Goal: Task Accomplishment & Management: Use online tool/utility

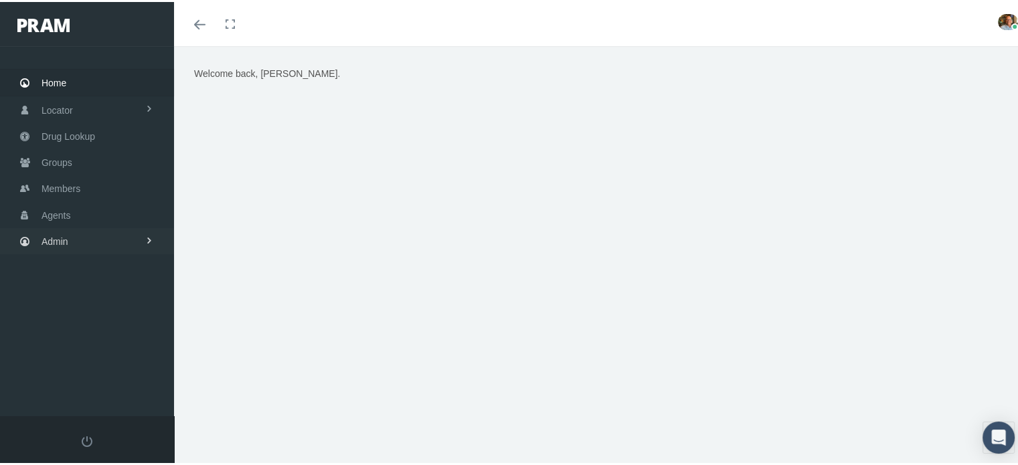
click at [114, 231] on link "Admin" at bounding box center [87, 239] width 174 height 26
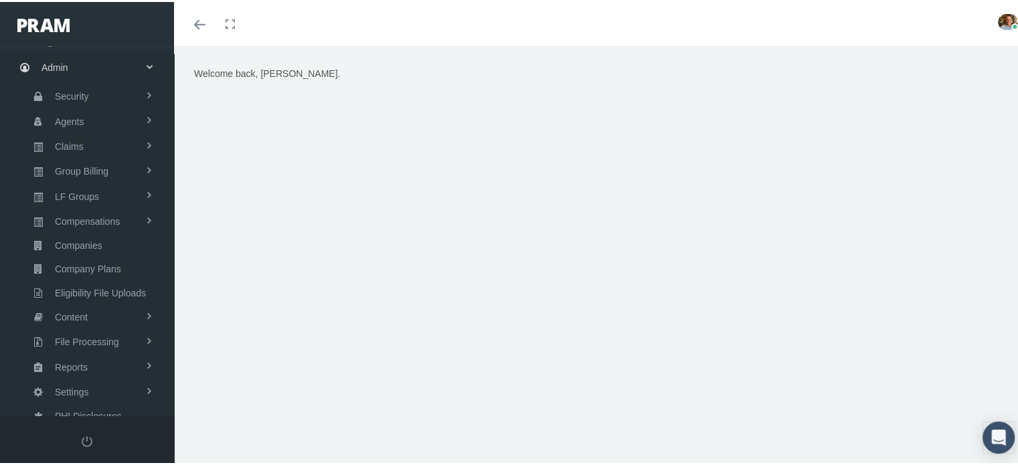
scroll to position [179, 0]
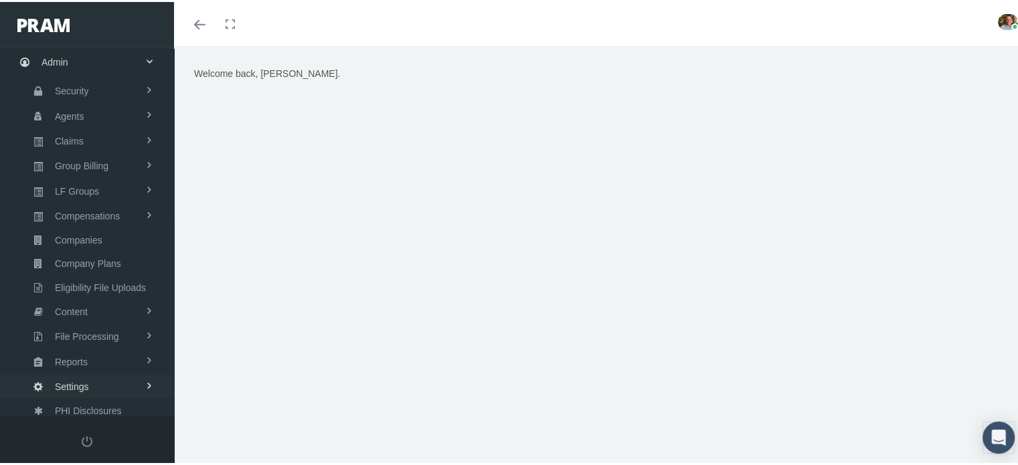
click at [72, 373] on span "Settings" at bounding box center [72, 384] width 34 height 23
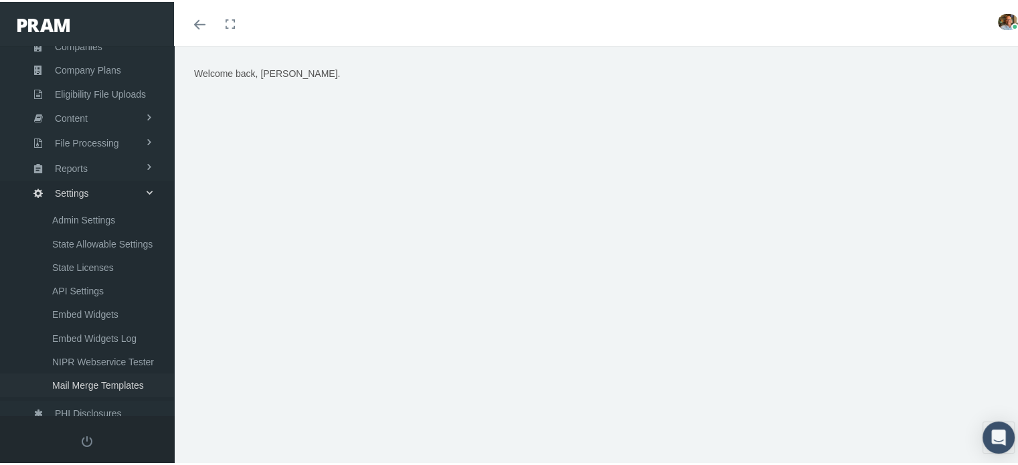
click at [108, 372] on span "Mail Merge Templates" at bounding box center [98, 383] width 92 height 23
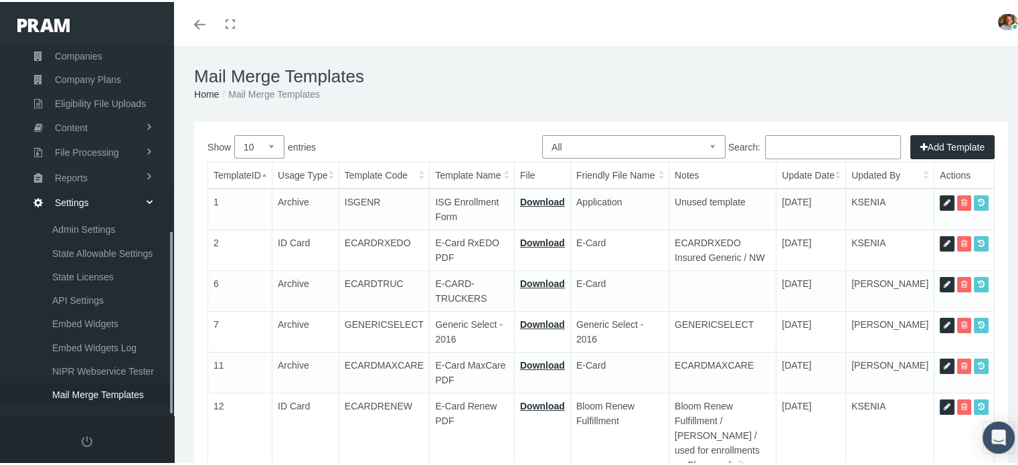
scroll to position [373, 0]
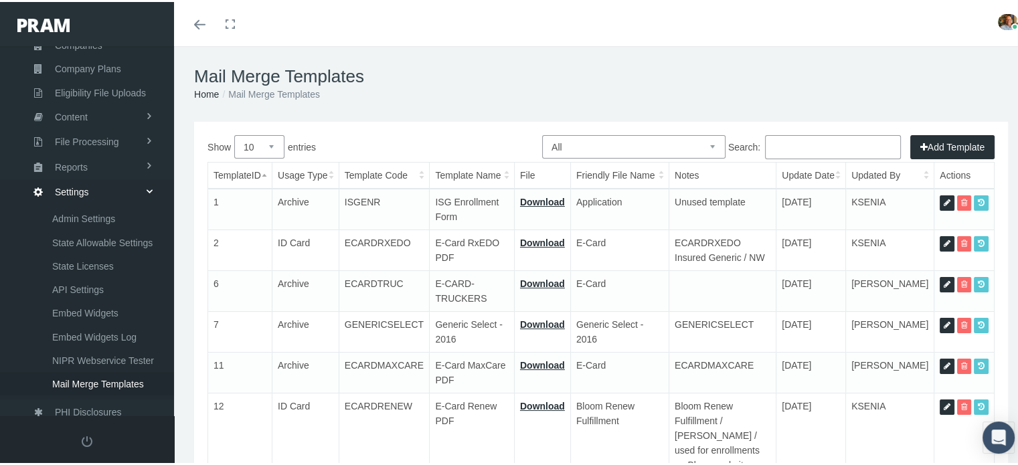
click at [789, 143] on input "Search:" at bounding box center [833, 145] width 136 height 24
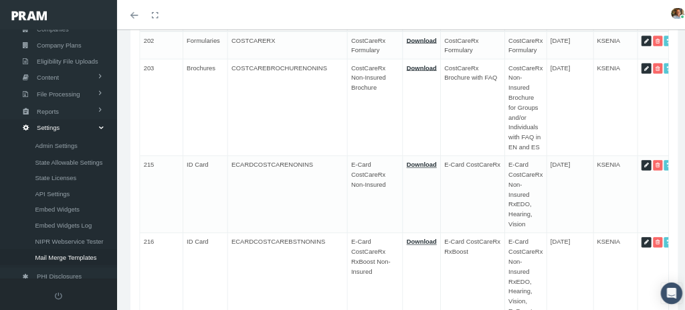
scroll to position [0, 0]
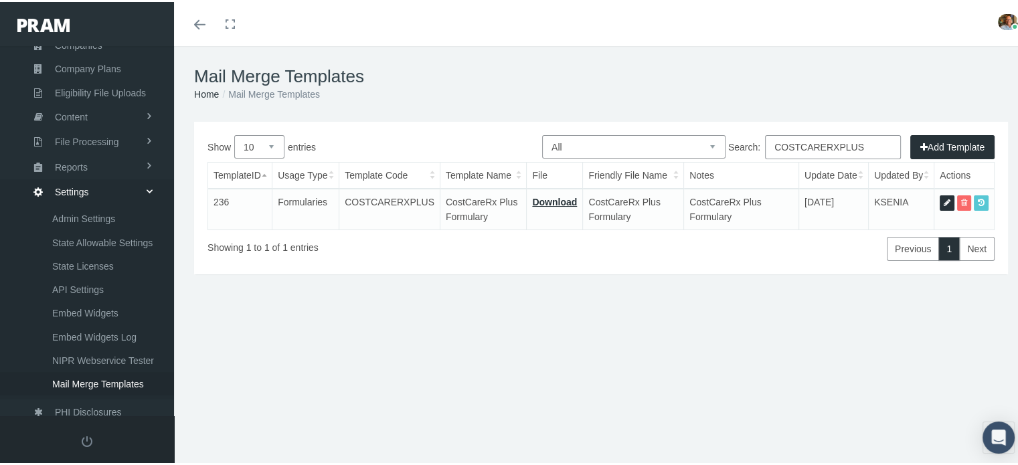
type input "COSTCARERXPLUS"
click at [547, 200] on link "Download" at bounding box center [554, 200] width 45 height 11
click at [943, 199] on icon at bounding box center [946, 201] width 7 height 13
select select "6"
type input "COSTCARERXPLUS"
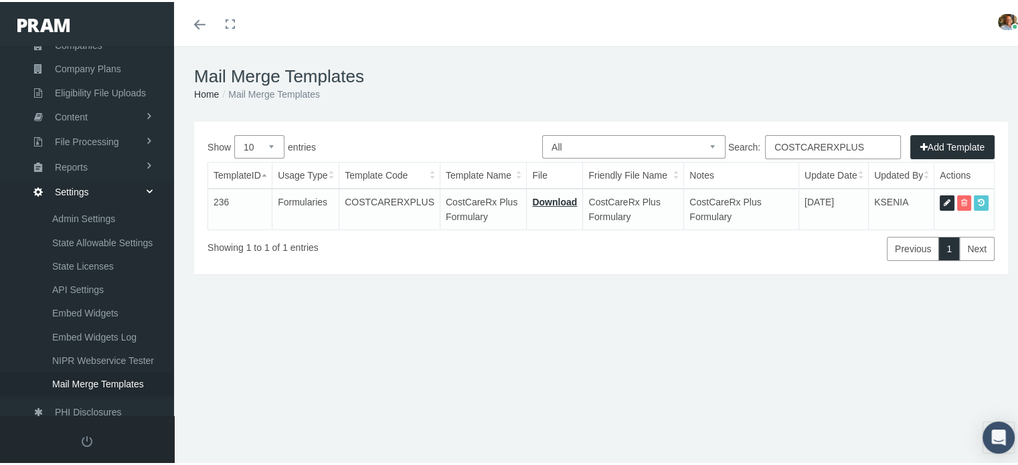
type input "CostCareRx Plus Formulary"
type input "15_FORMULARY - COSTCARE+ [DATE].pdf"
type input "CostCareRx Plus Formulary"
type textarea "CostCareRx Plus Formulary"
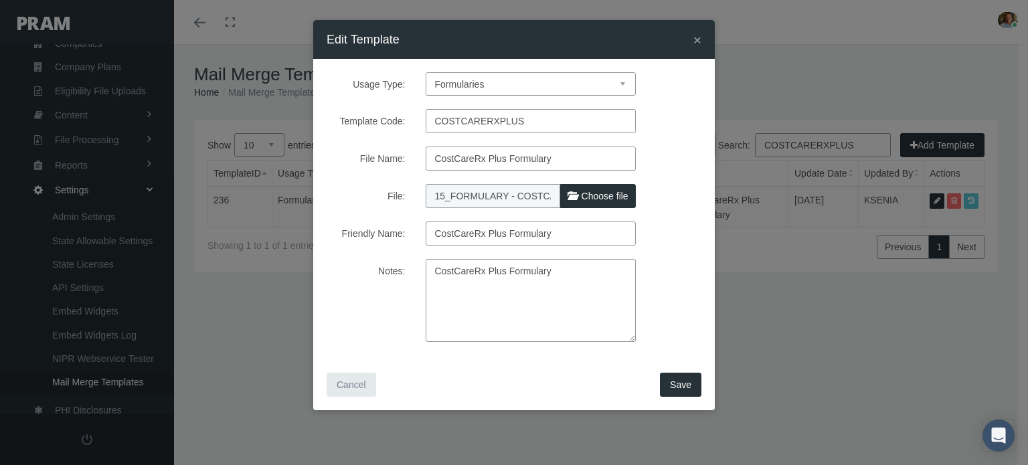
click at [597, 195] on span "Choose file" at bounding box center [604, 196] width 47 height 11
click at [597, 195] on input "File:" at bounding box center [514, 193] width 177 height 19
type input "C:\fakepath\15_formulary---costcare+-9.23.25.pdf"
type input "15_formulary---costcare+-9.23.25.pdf"
click at [680, 391] on button "Save" at bounding box center [680, 385] width 41 height 24
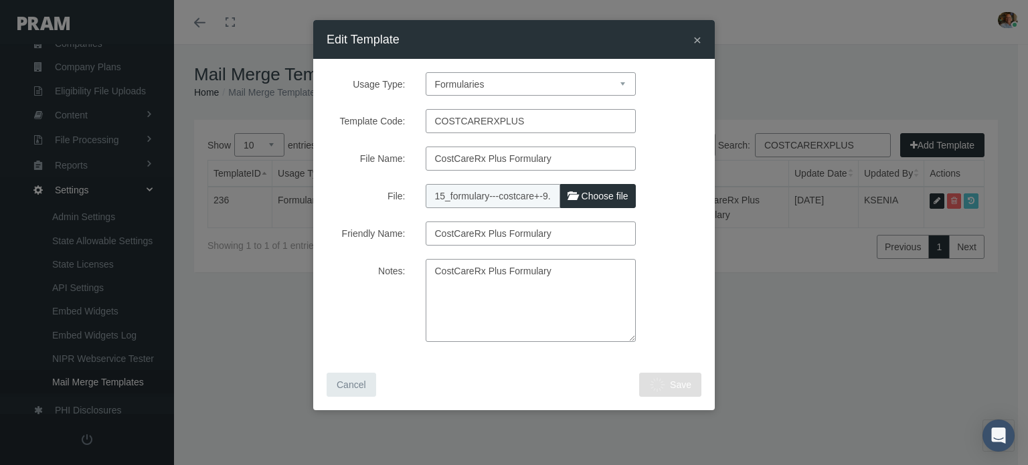
select select "1"
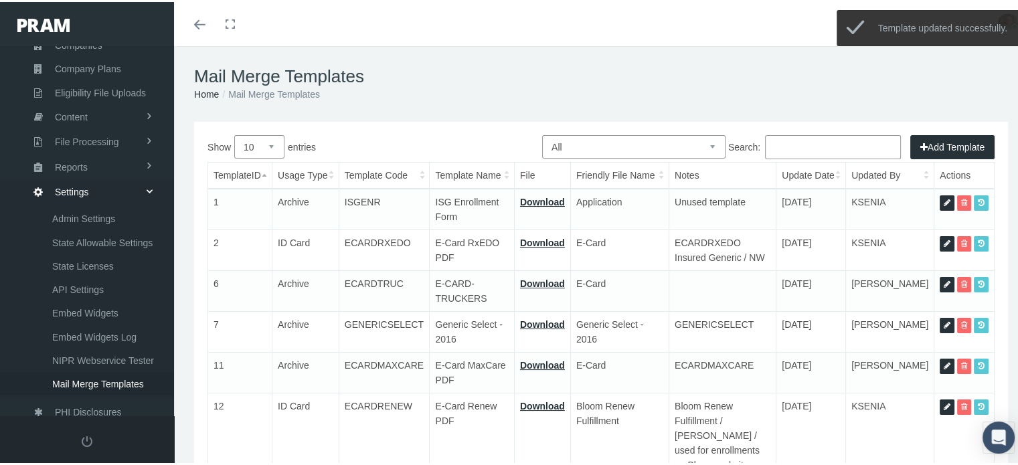
click at [781, 147] on input "Search:" at bounding box center [833, 145] width 136 height 24
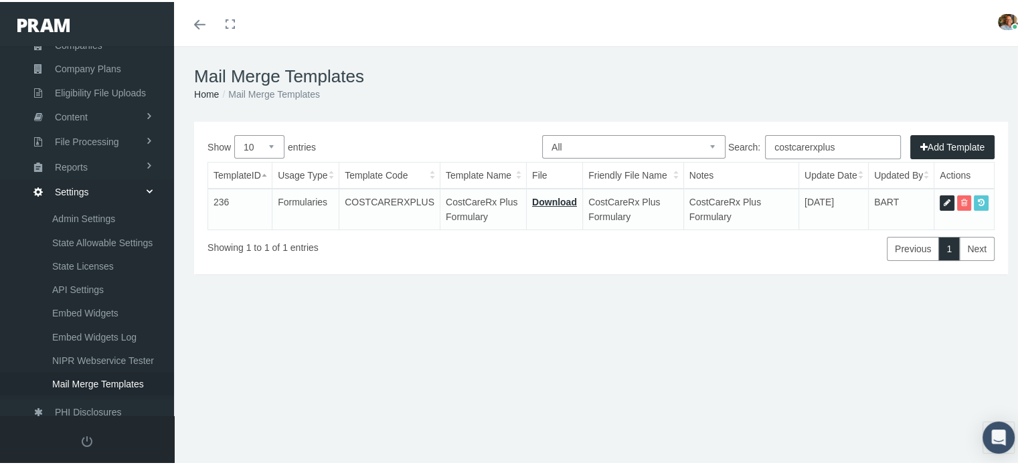
type input "costcarerxplus"
click at [559, 197] on link "Download" at bounding box center [554, 200] width 45 height 11
click at [391, 199] on td "COSTCARERXPLUS" at bounding box center [389, 207] width 101 height 41
copy td "COSTCARERXPLUS"
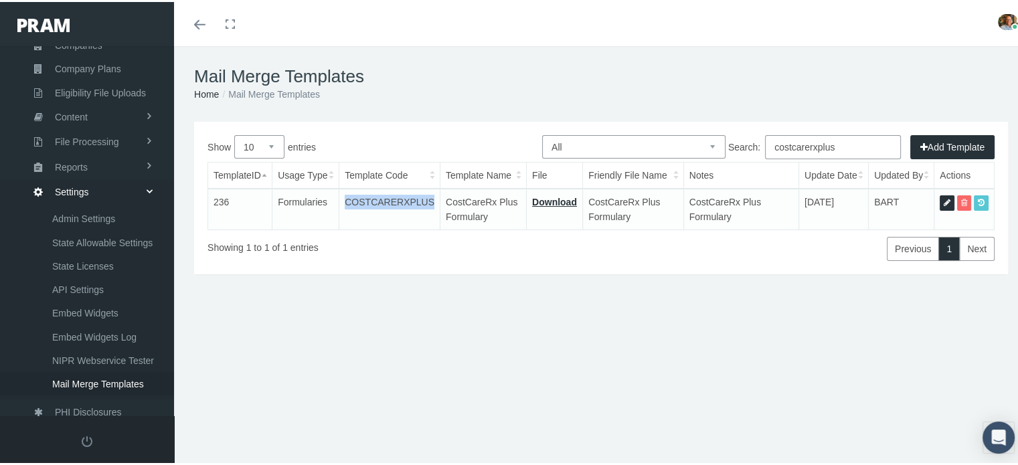
click at [943, 199] on icon at bounding box center [946, 201] width 7 height 13
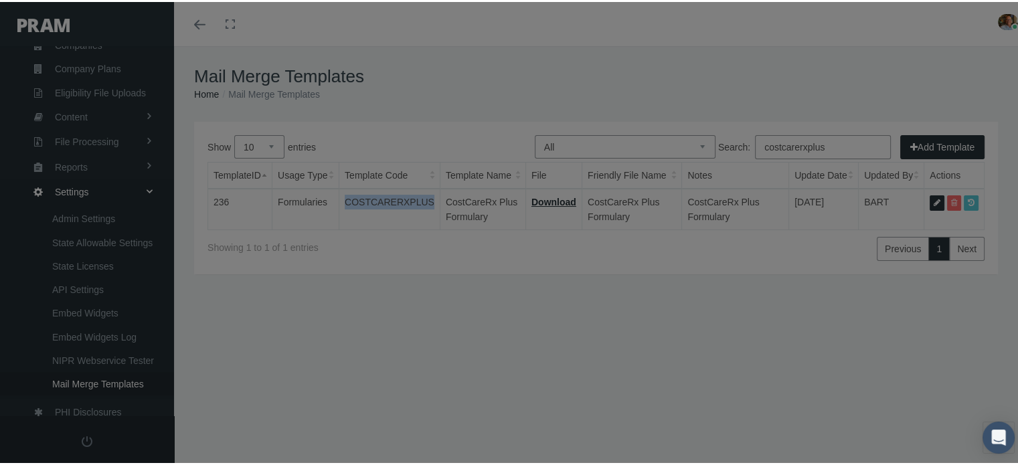
select select "6"
type input "COSTCARERXPLUS"
type input "CostCareRx Plus Formulary"
type input "15_formulary---costcare+-9.23.25.pdf"
type input "CostCareRx Plus Formulary"
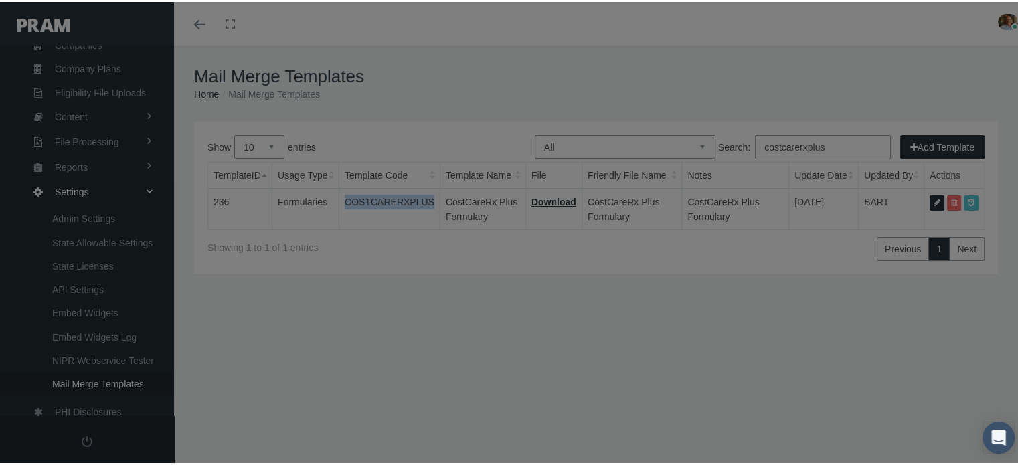
type textarea "CostCareRx Plus Formulary"
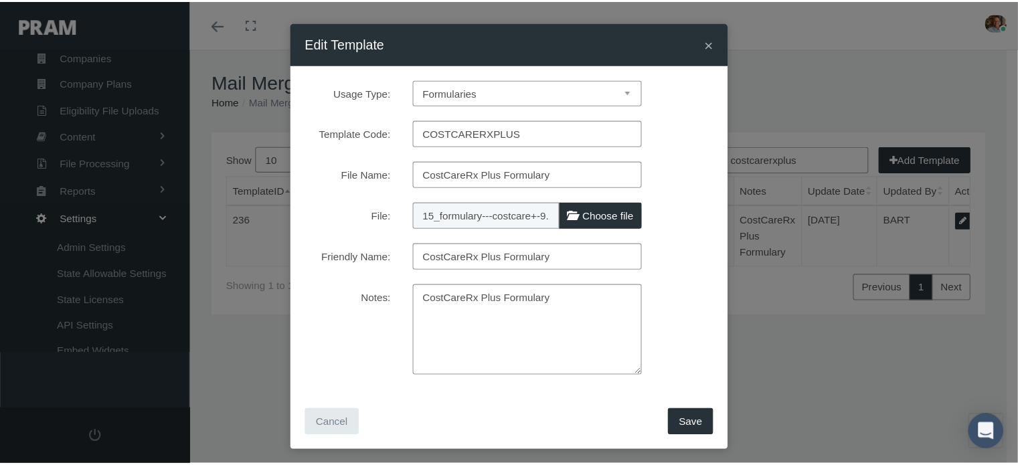
scroll to position [365, 0]
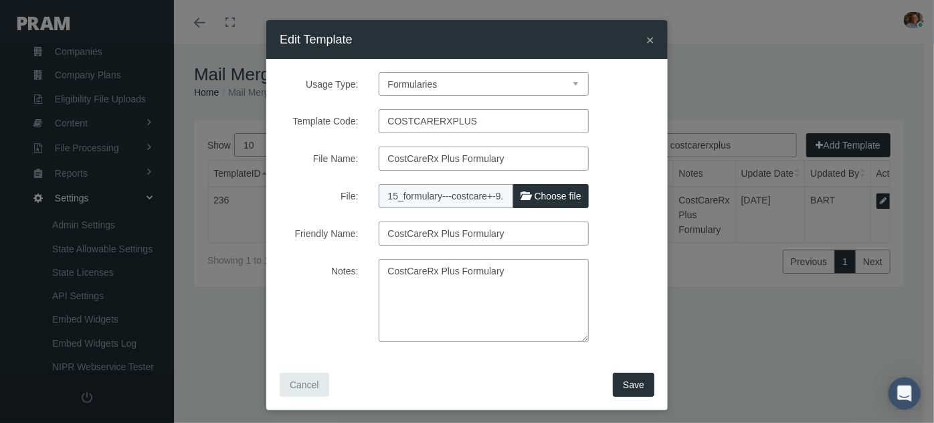
click at [567, 195] on span "Choose file" at bounding box center [558, 196] width 47 height 11
click at [556, 195] on input "File:" at bounding box center [467, 193] width 177 height 19
type input "C:\fakepath\15_formulary-costcare+-9.23.25.pdf"
type input "15_formulary-costcare+-9.23.25.pdf"
click at [618, 386] on button "Save" at bounding box center [633, 385] width 41 height 24
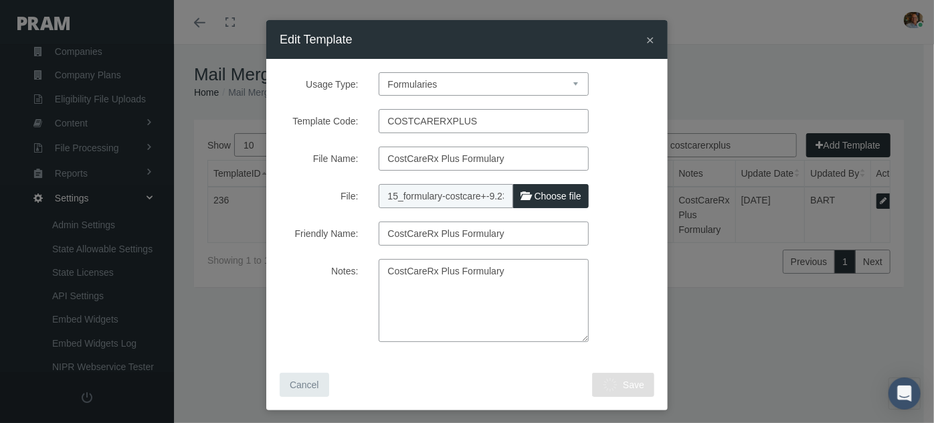
select select "1"
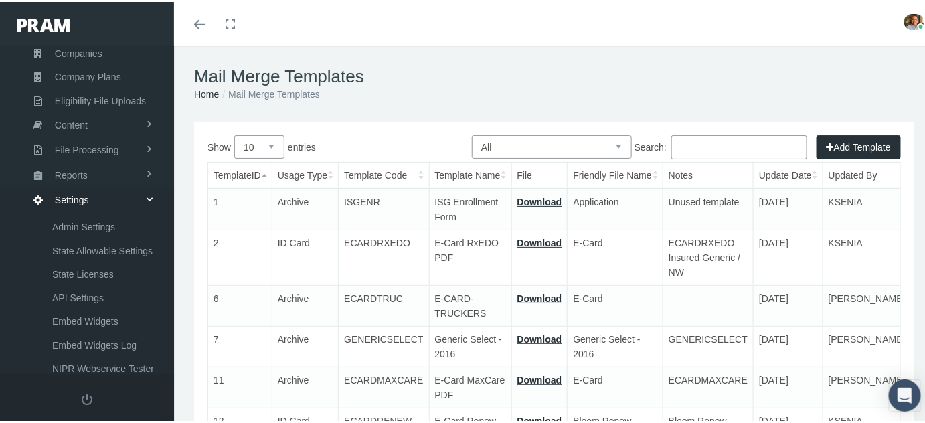
click at [724, 147] on input "Search:" at bounding box center [739, 145] width 136 height 24
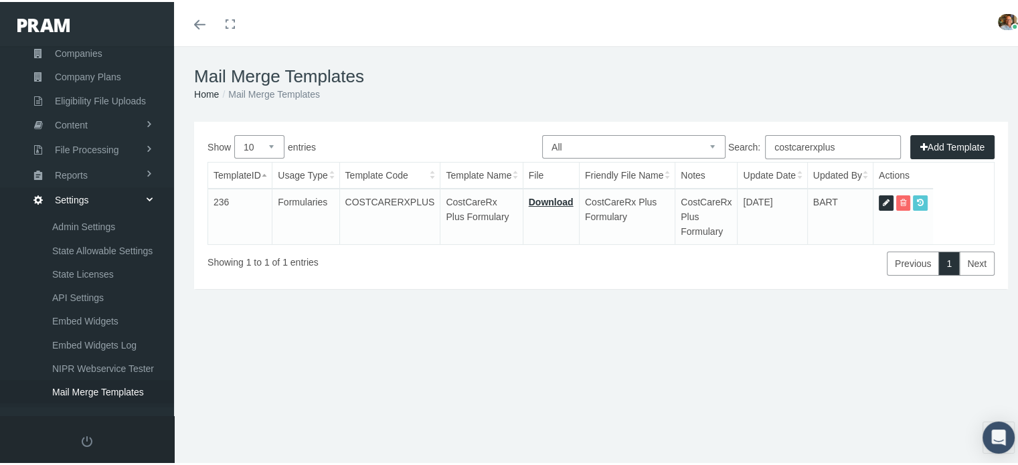
type input "costcarerxplus"
click at [546, 199] on link "Download" at bounding box center [551, 200] width 45 height 11
click at [878, 199] on link at bounding box center [885, 200] width 15 height 15
select select "6"
type input "COSTCARERXPLUS"
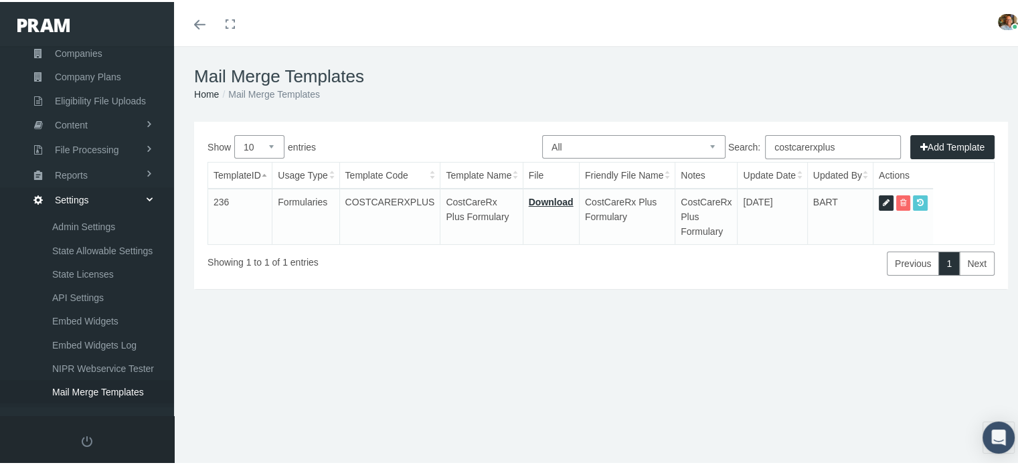
type input "CostCareRx Plus Formulary"
type input "15_formulary-costcare+-9.23.25.pdf"
type input "CostCareRx Plus Formulary"
type textarea "CostCareRx Plus Formulary"
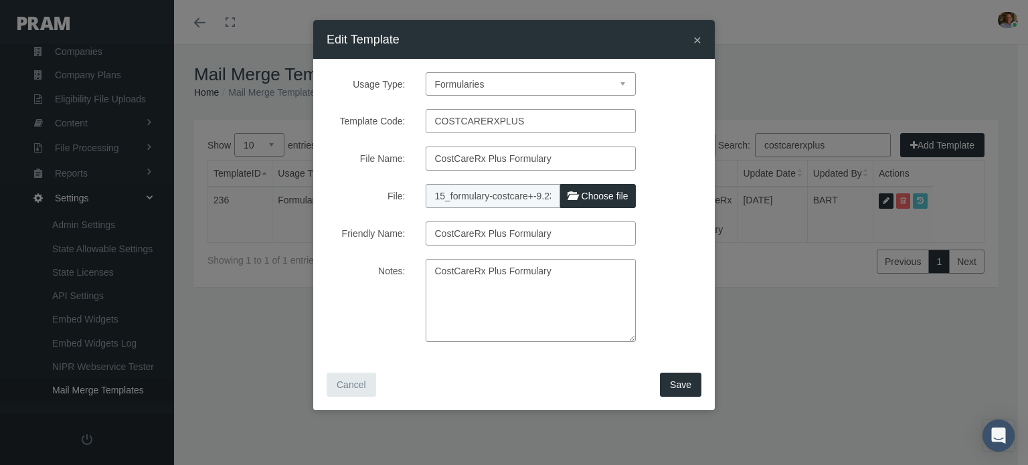
click at [585, 199] on span "Choose file" at bounding box center [604, 196] width 47 height 11
click at [585, 199] on input "File:" at bounding box center [514, 193] width 177 height 19
type input "C:\fakepath\15_formulary-costcarerxplus-9.23.25.pdf"
type input "15_formulary-costcarerxplus-9.23.25.pdf"
click at [664, 377] on button "Save" at bounding box center [680, 385] width 41 height 24
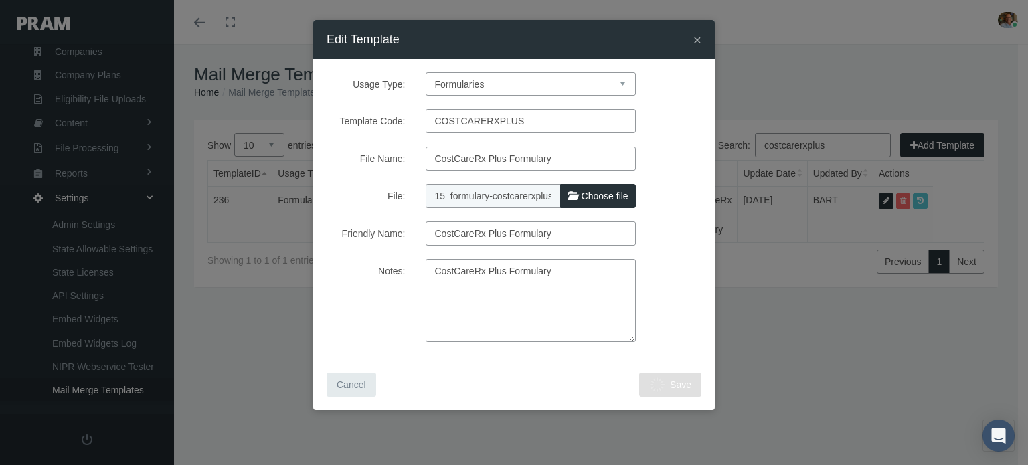
select select "1"
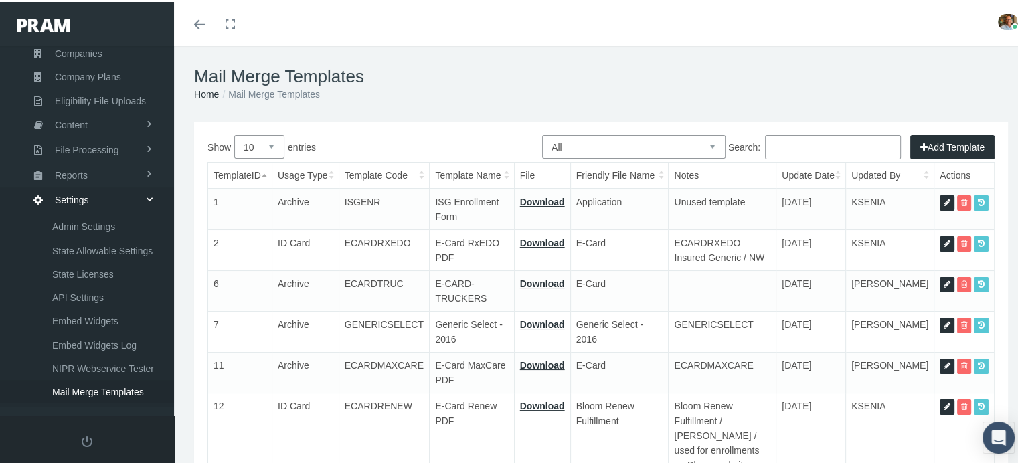
scroll to position [0, 0]
click at [769, 138] on input "Search:" at bounding box center [833, 145] width 136 height 24
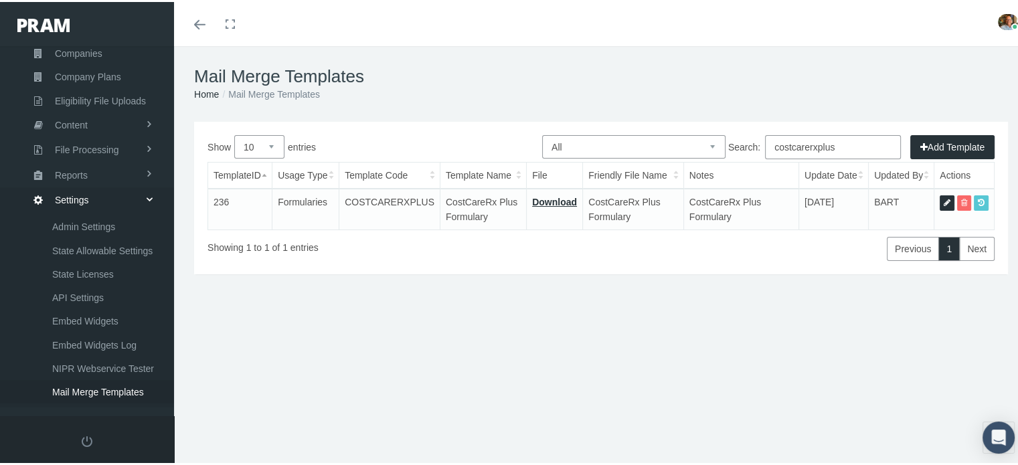
type input "costcarerxplus"
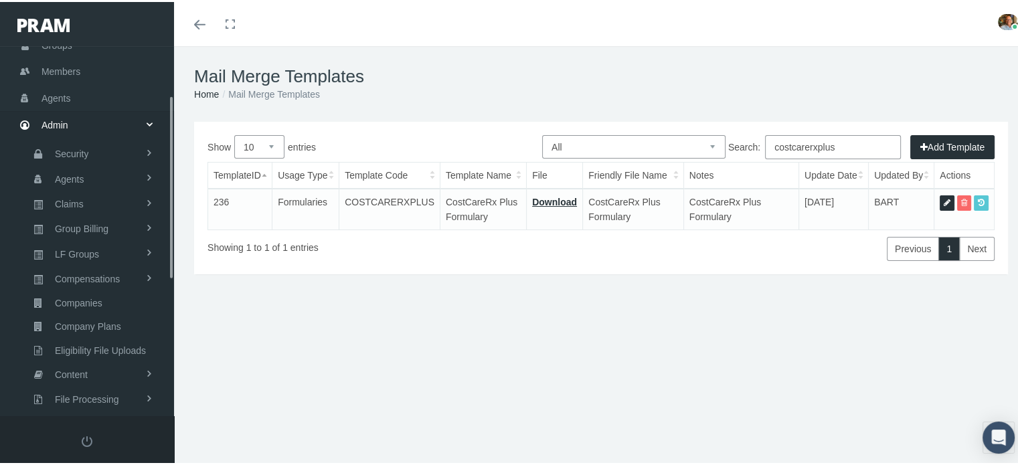
scroll to position [98, 0]
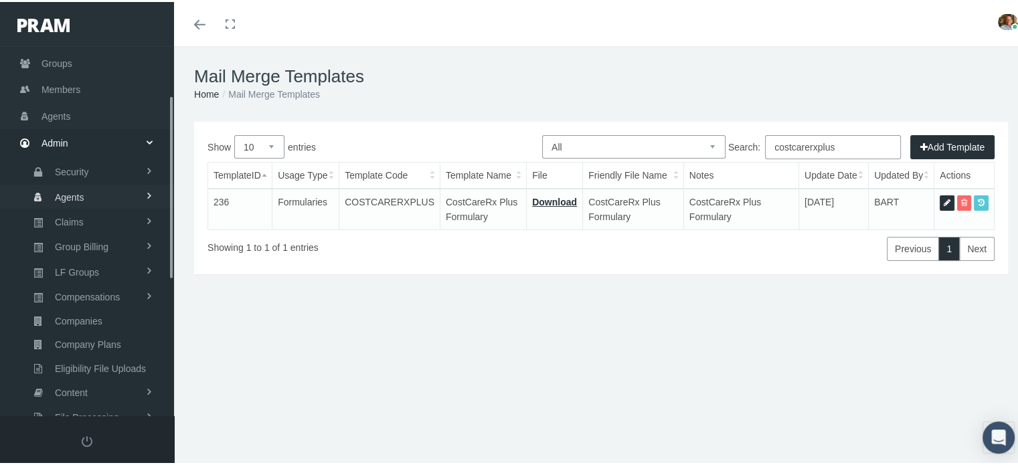
click at [112, 194] on link "Agents" at bounding box center [87, 194] width 174 height 23
click at [102, 213] on span "Agent Approval" at bounding box center [84, 222] width 64 height 23
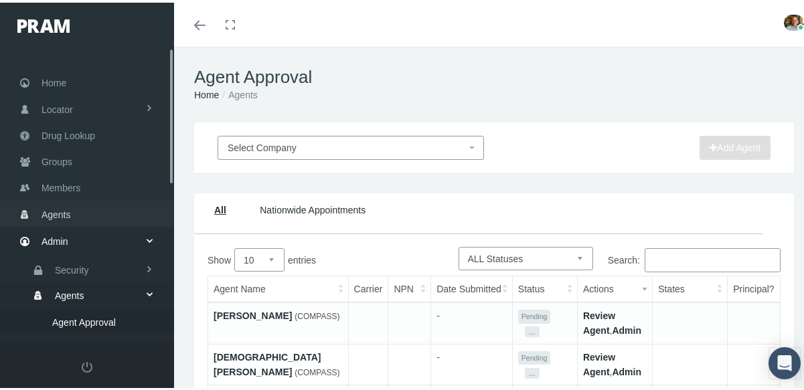
click at [125, 207] on link "Agents" at bounding box center [87, 211] width 174 height 26
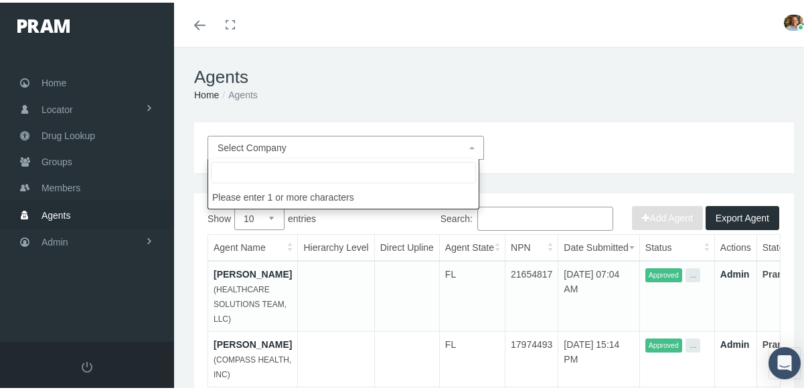
click at [395, 148] on span "Select Company" at bounding box center [341, 145] width 248 height 15
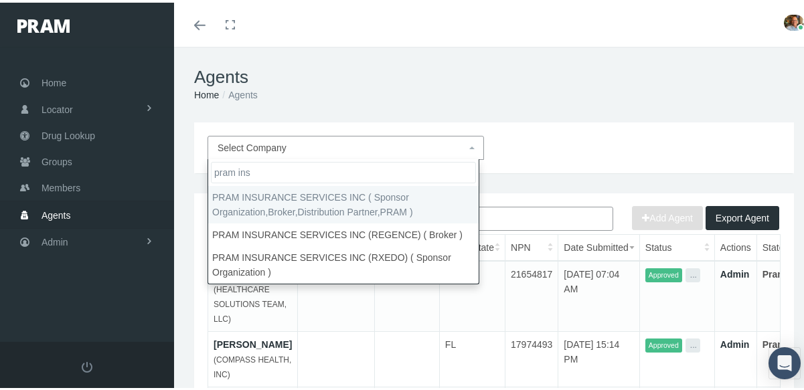
type input "pram ins"
select select "53"
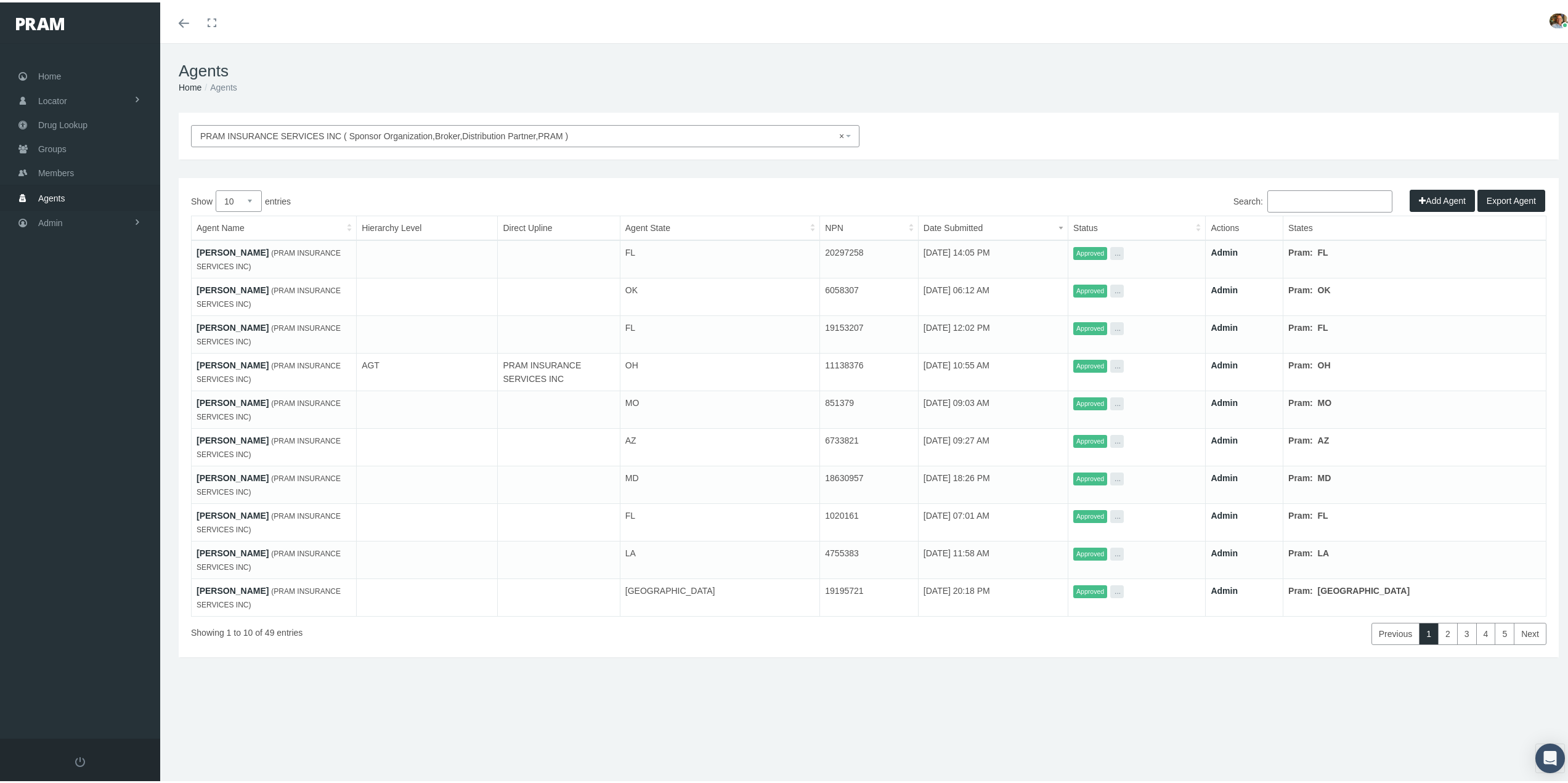
click at [739, 203] on button "Export Agent" at bounding box center [1511, 198] width 68 height 22
